Goal: Information Seeking & Learning: Learn about a topic

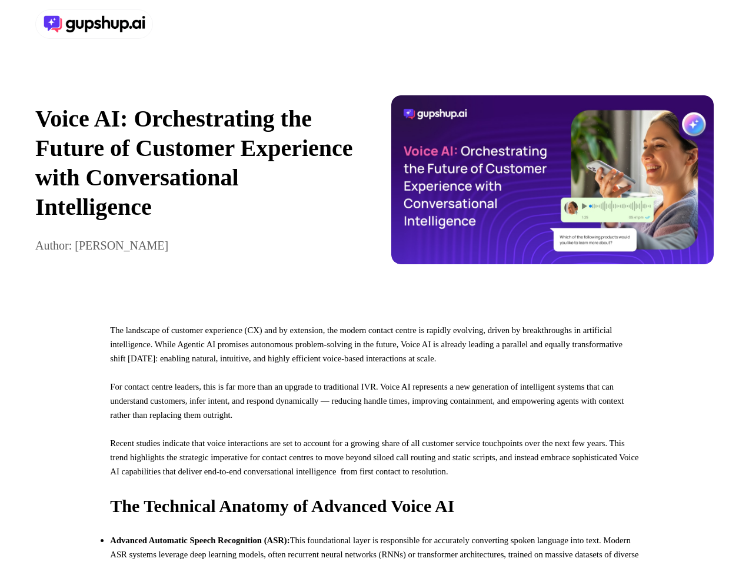
click at [374, 24] on div at bounding box center [374, 24] width 749 height 48
click at [202, 24] on div at bounding box center [202, 23] width 335 height 29
click at [374, 185] on div "Voice AI: Orchestrating the Future of Customer Experience with Conversational I…" at bounding box center [374, 179] width 749 height 263
click at [197, 185] on p "Voice AI: Orchestrating the Future of Customer Experience with Conversational I…" at bounding box center [196, 163] width 323 height 118
click at [553, 185] on img at bounding box center [552, 179] width 323 height 169
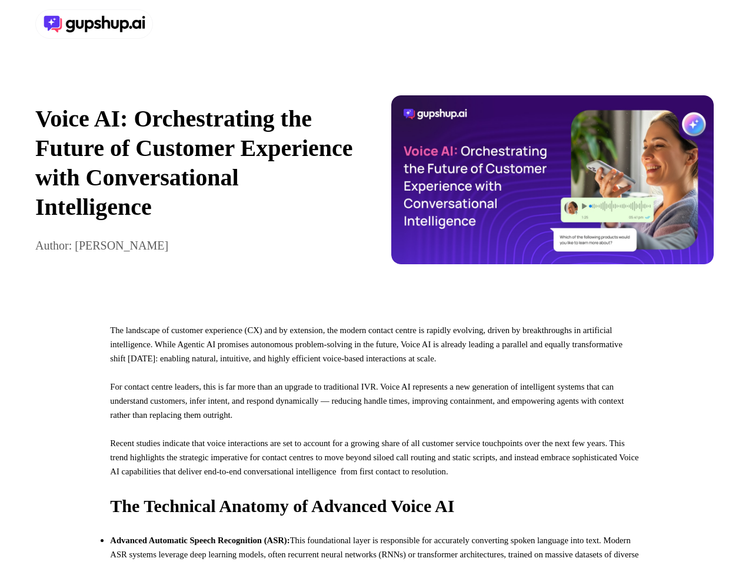
click at [374, 436] on p "For contact centre leaders, this is far more than an upgrade to traditional IVR…" at bounding box center [374, 408] width 528 height 56
